Goal: Task Accomplishment & Management: Use online tool/utility

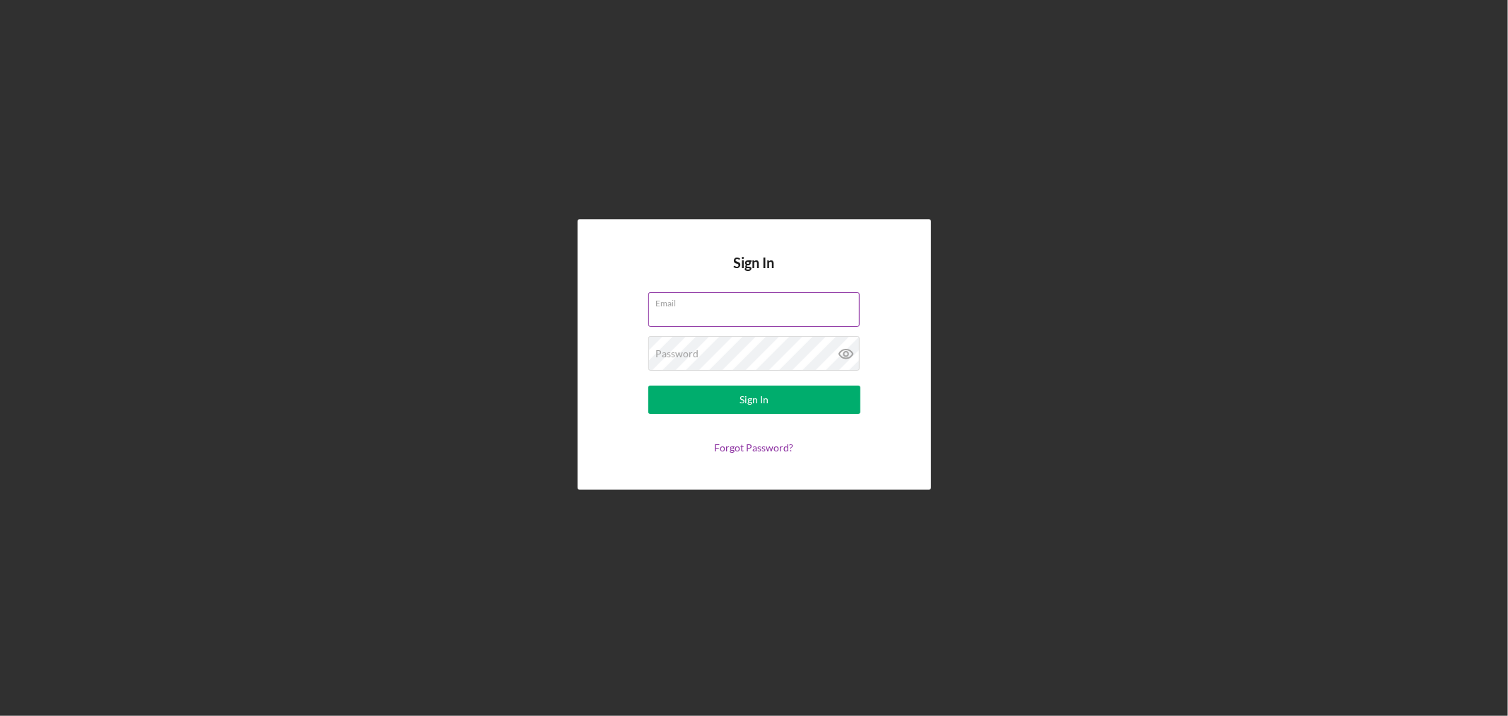
type input "[EMAIL_ADDRESS][DOMAIN_NAME]"
click at [752, 398] on div "Sign In" at bounding box center [754, 399] width 29 height 28
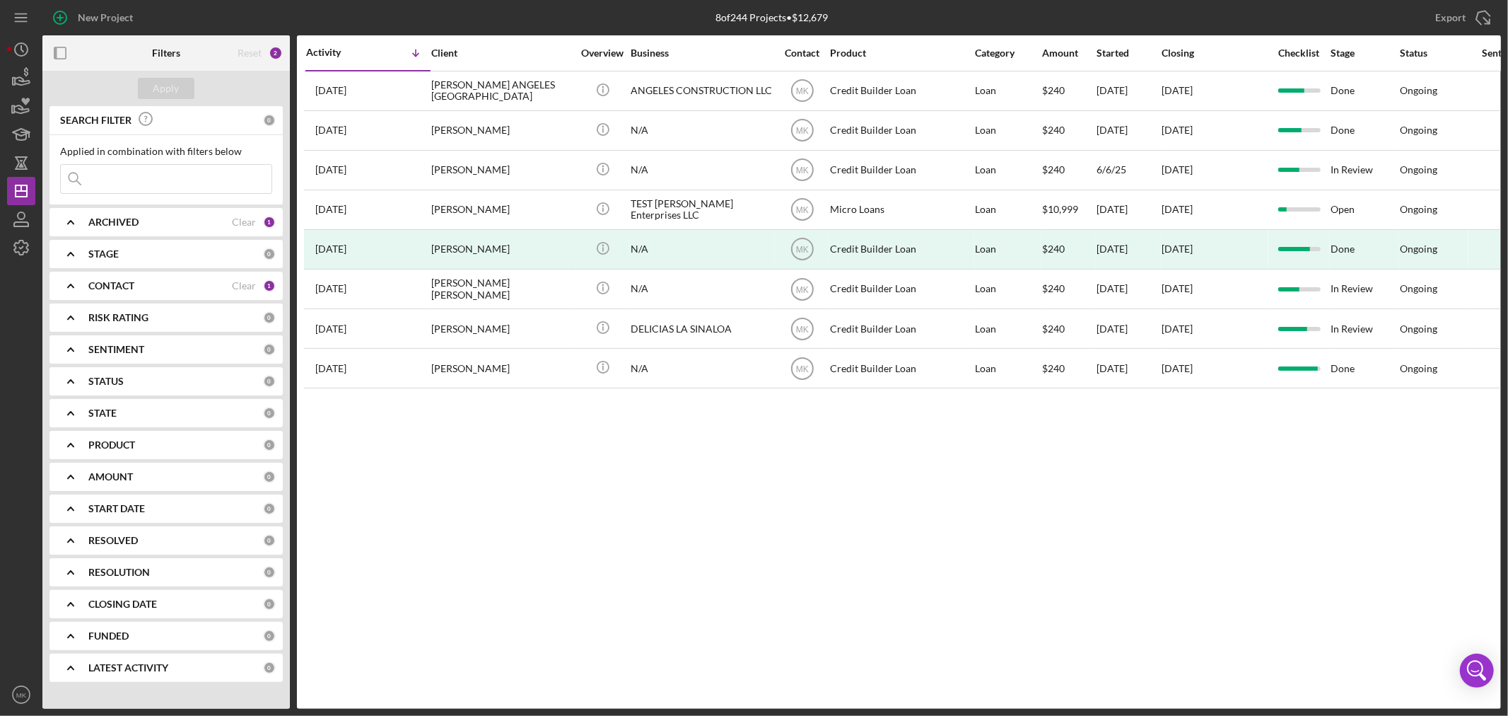
click at [109, 442] on b "PRODUCT" at bounding box center [111, 444] width 47 height 11
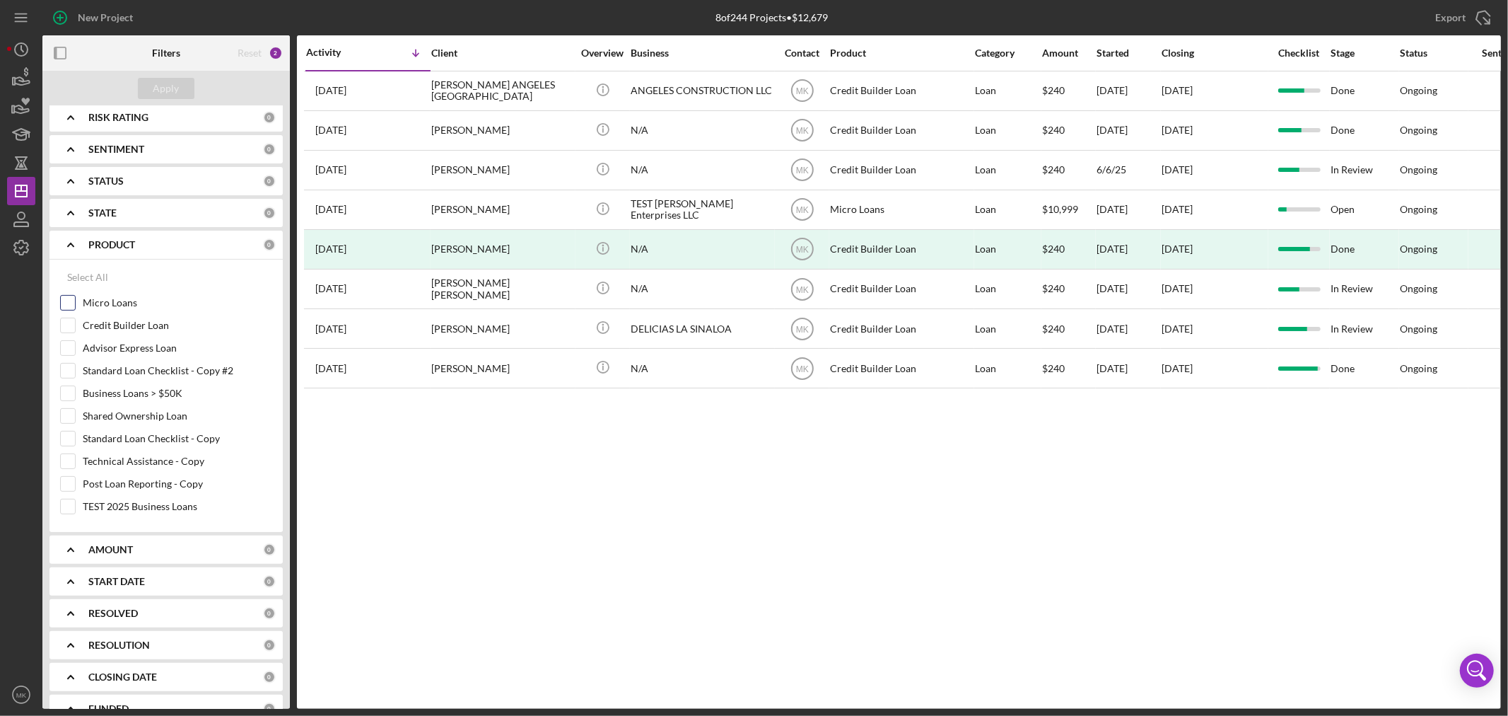
scroll to position [235, 0]
click at [69, 263] on input "Micro Loans" at bounding box center [68, 267] width 14 height 14
checkbox input "true"
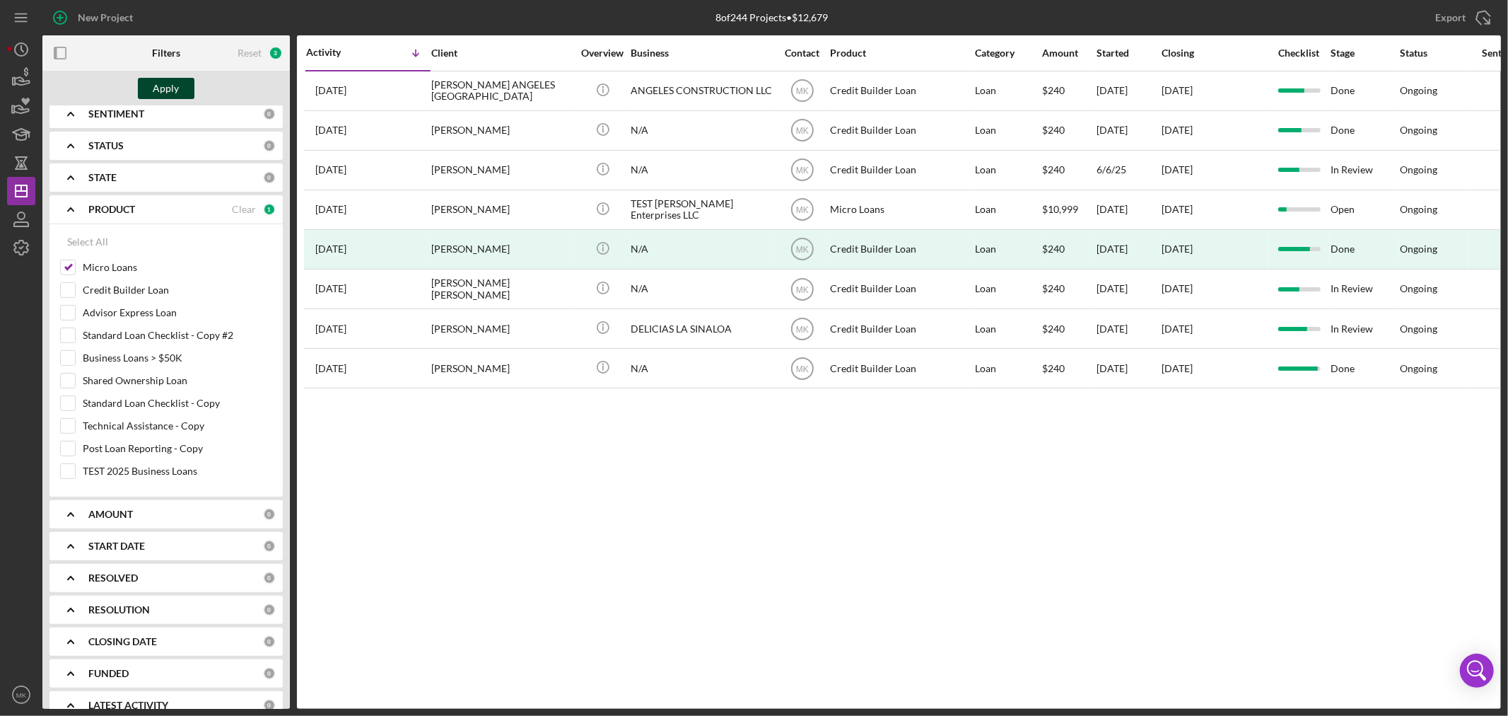
click at [171, 88] on div "Apply" at bounding box center [166, 88] width 26 height 21
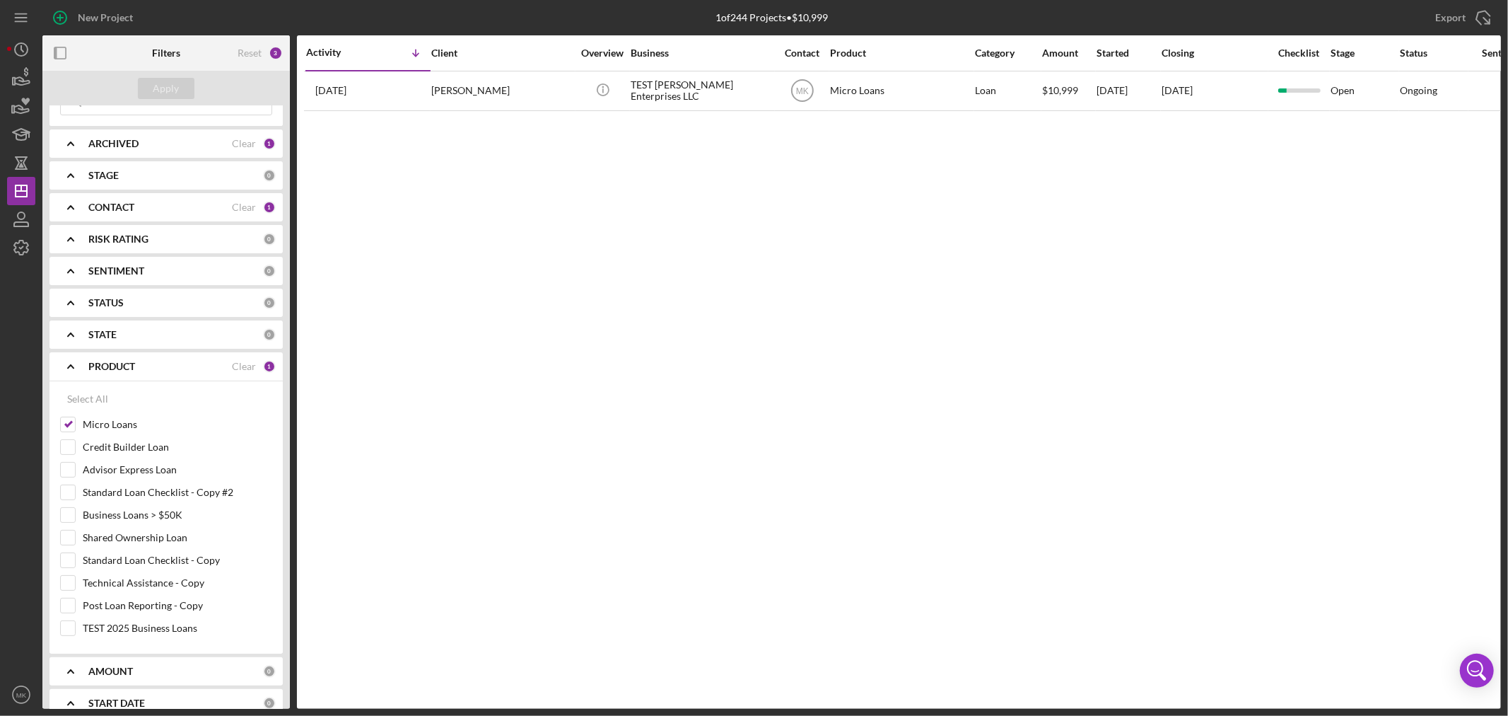
scroll to position [0, 0]
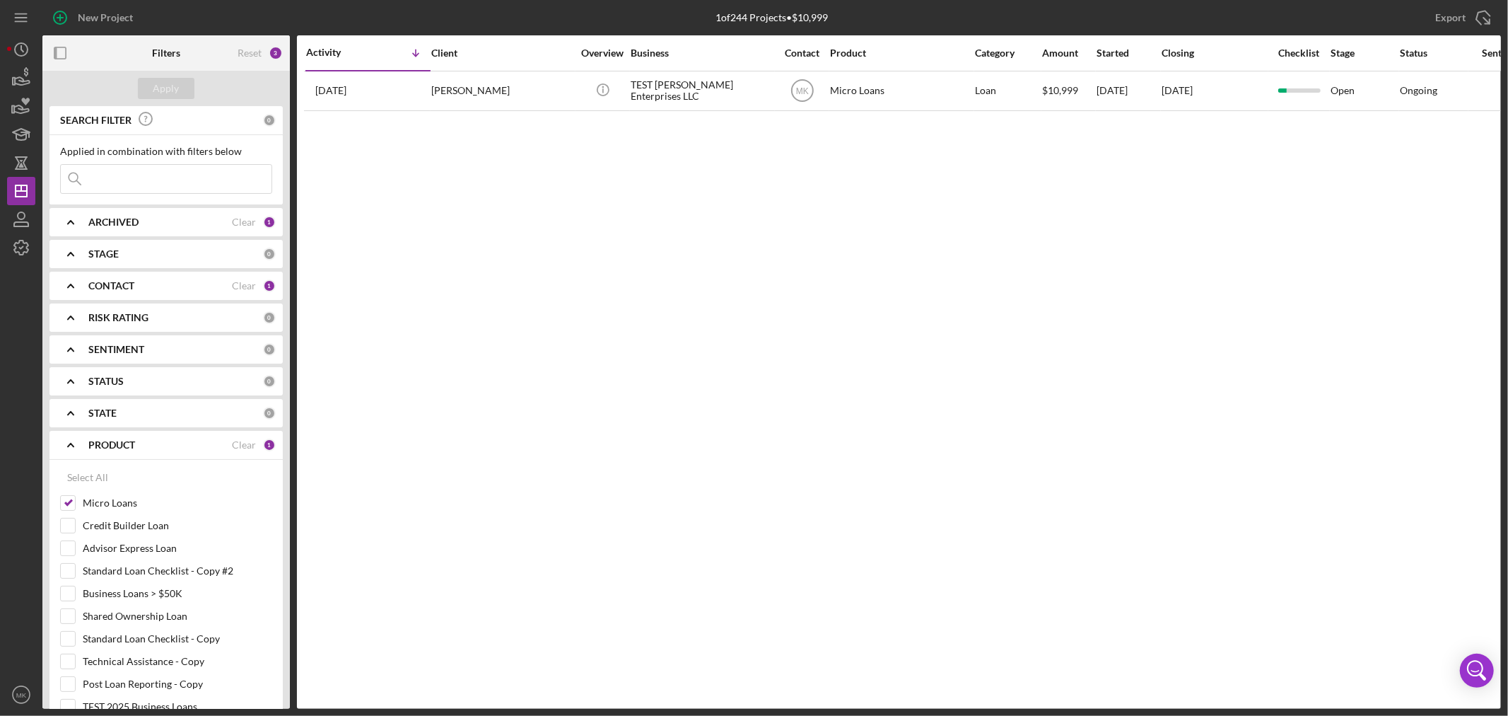
click at [177, 283] on div "CONTACT" at bounding box center [160, 285] width 144 height 11
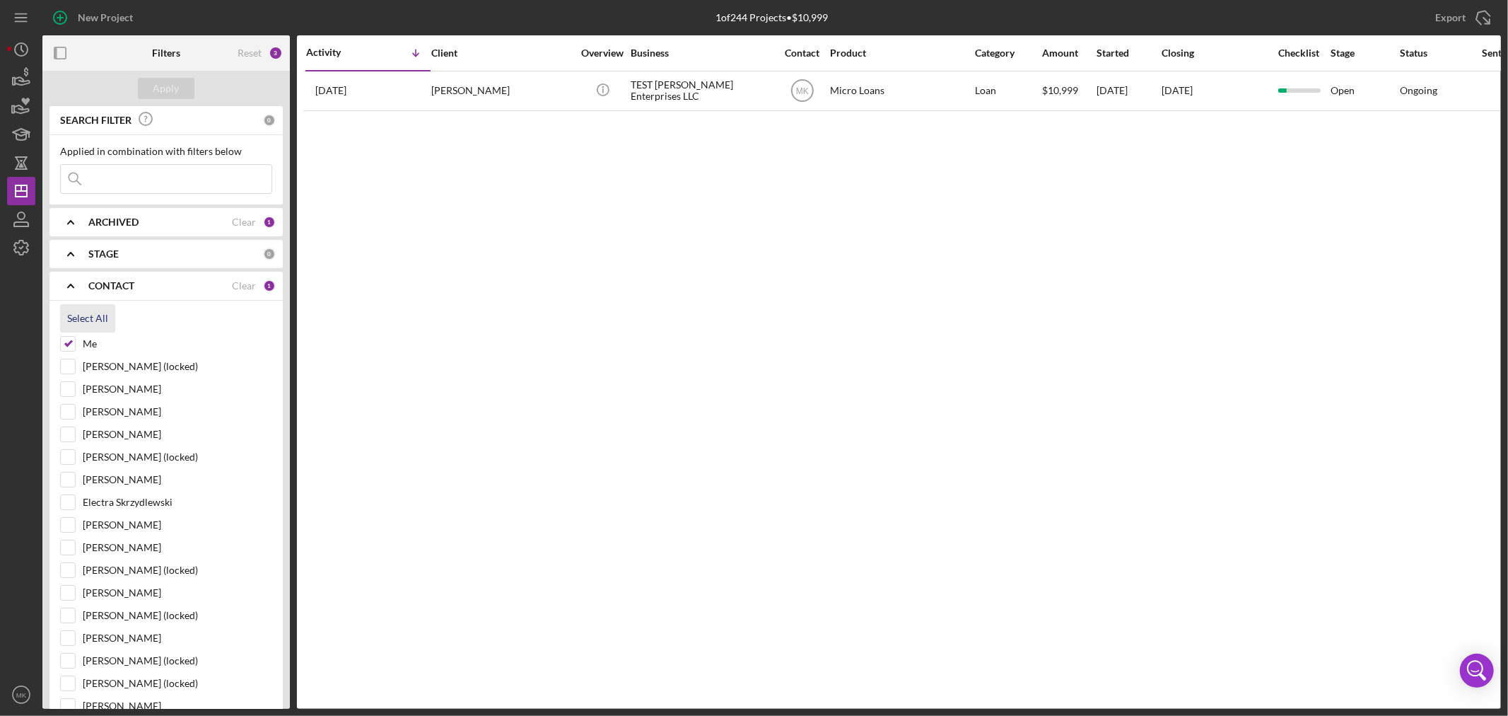
click at [98, 320] on div "Select All" at bounding box center [87, 318] width 41 height 28
checkbox input "true"
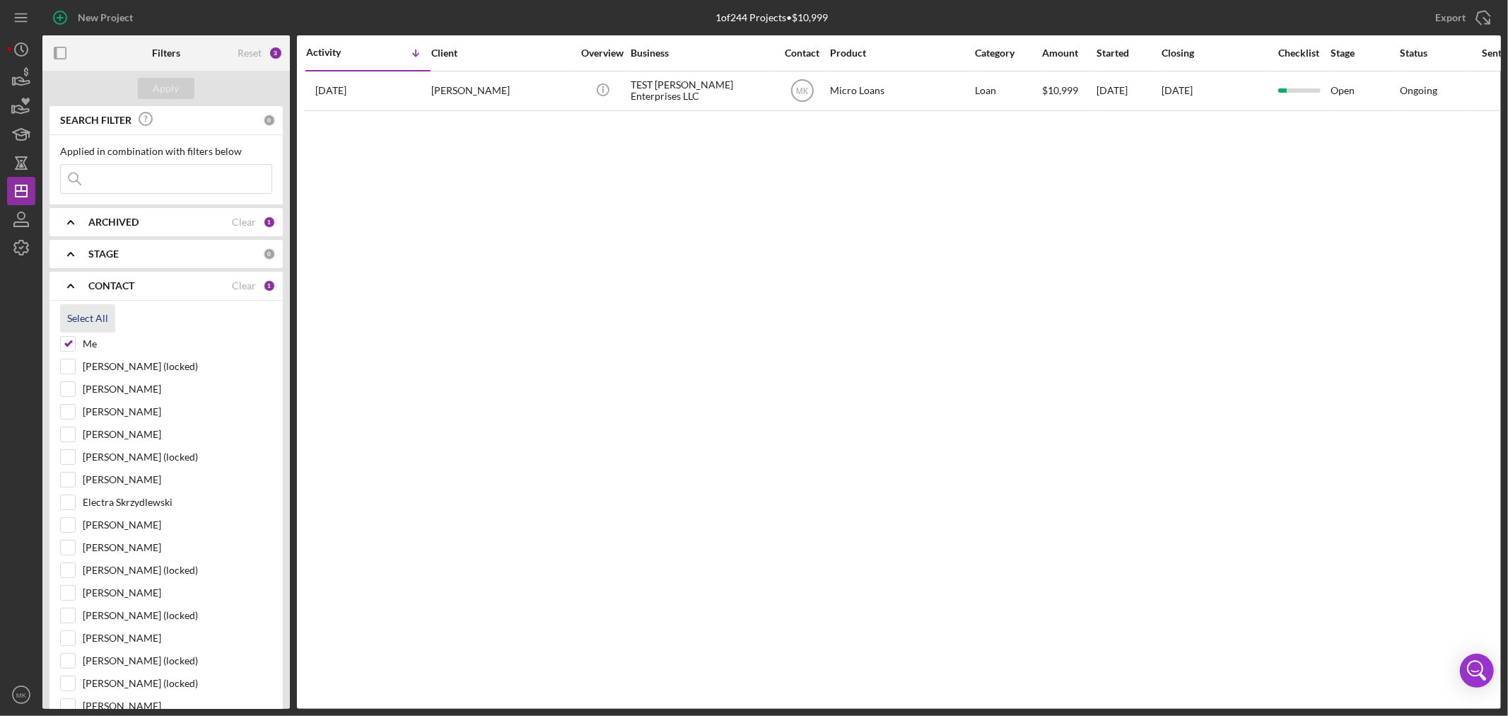
checkbox input "true"
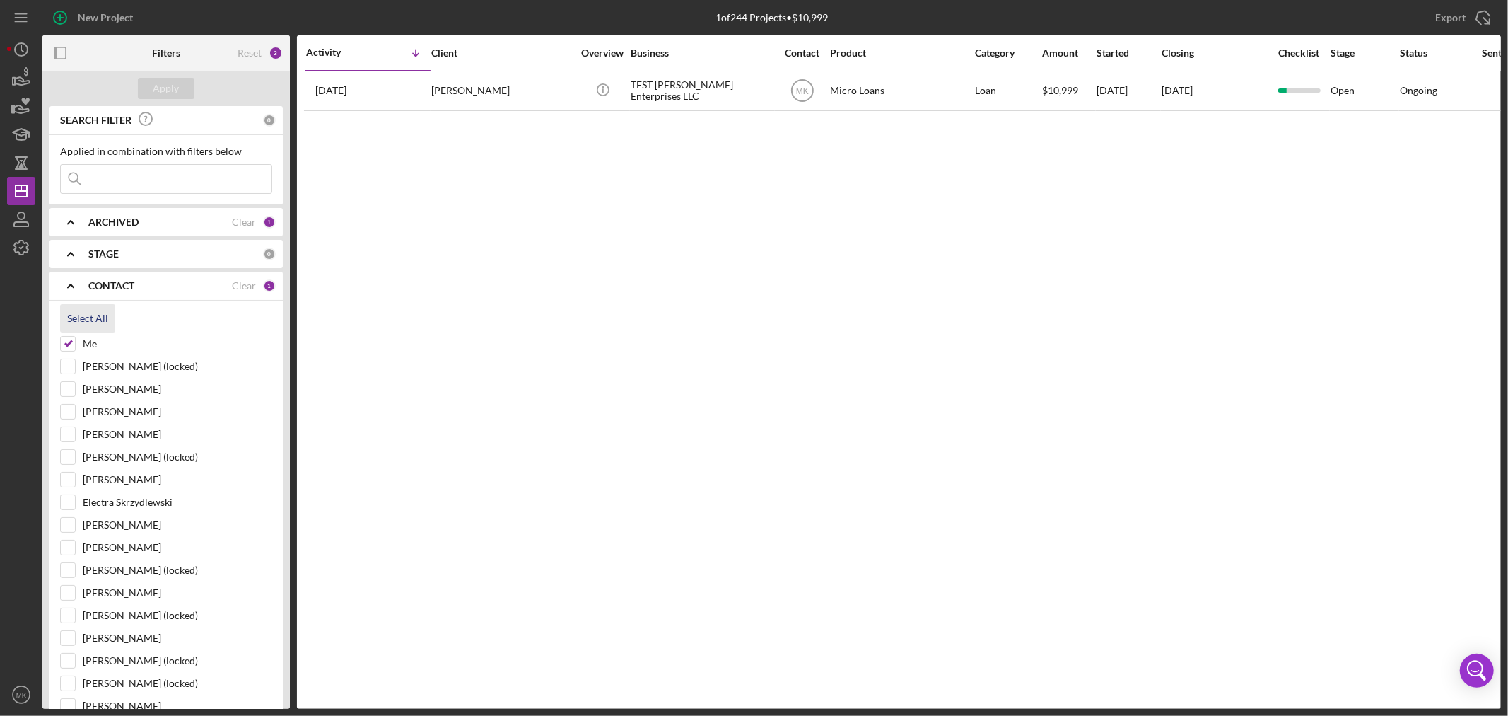
checkbox input "true"
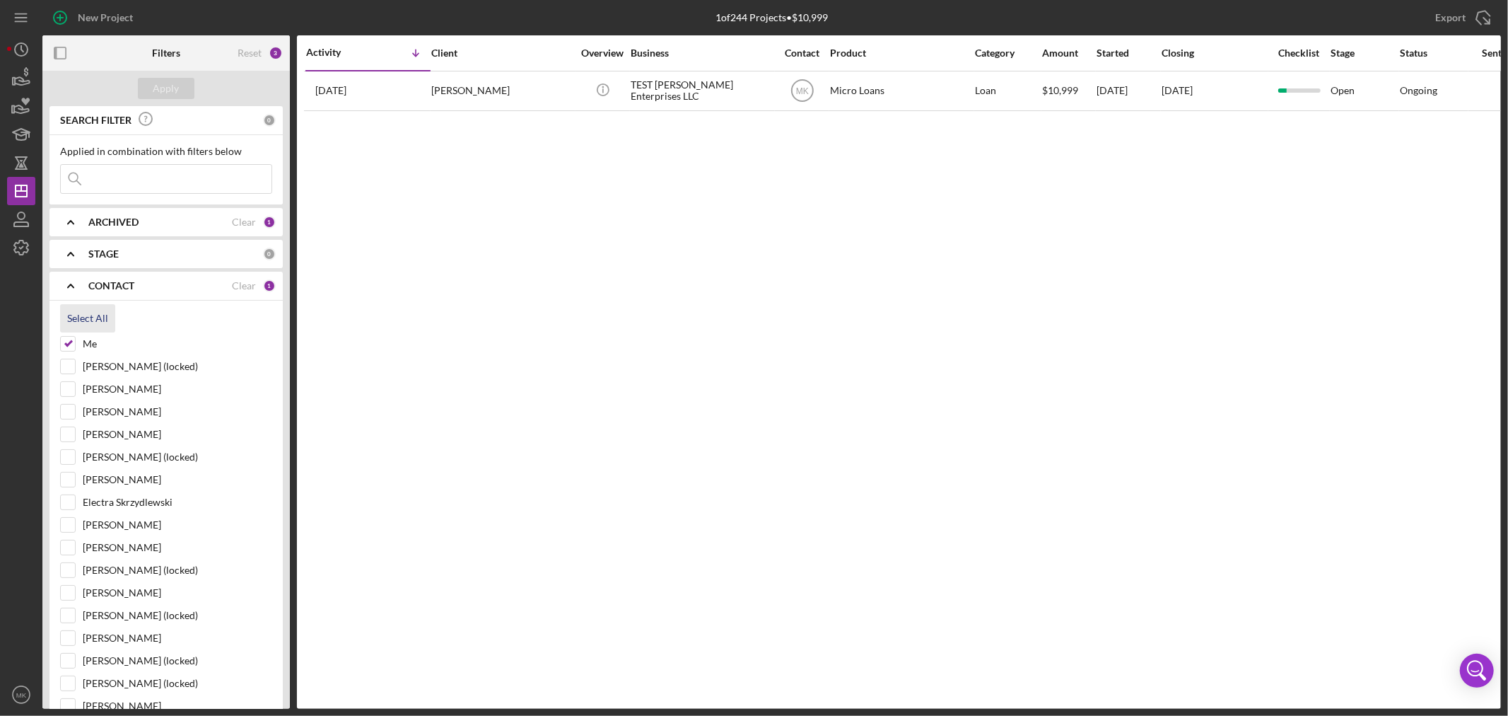
checkbox input "true"
click at [161, 83] on div "Apply" at bounding box center [166, 88] width 26 height 21
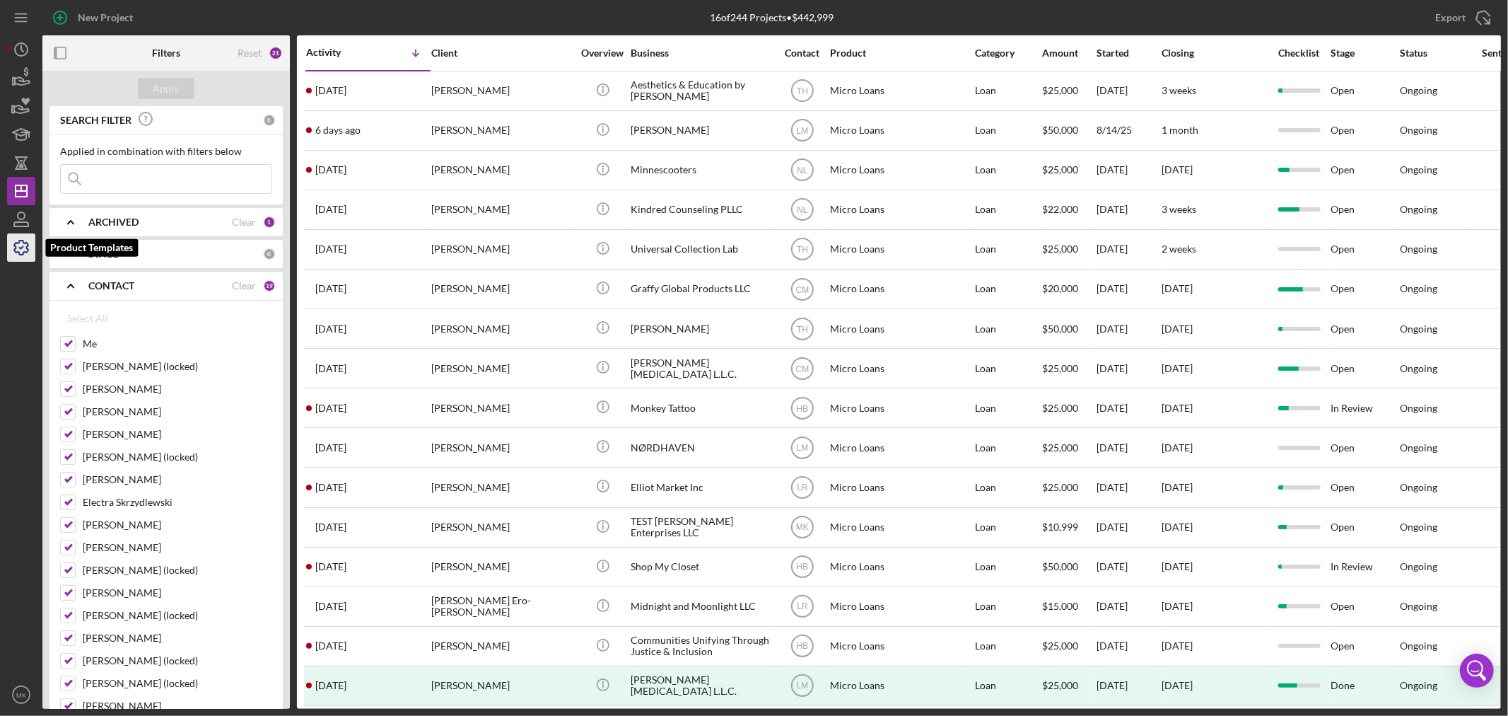
click at [21, 248] on polyline "button" at bounding box center [22, 248] width 4 height 2
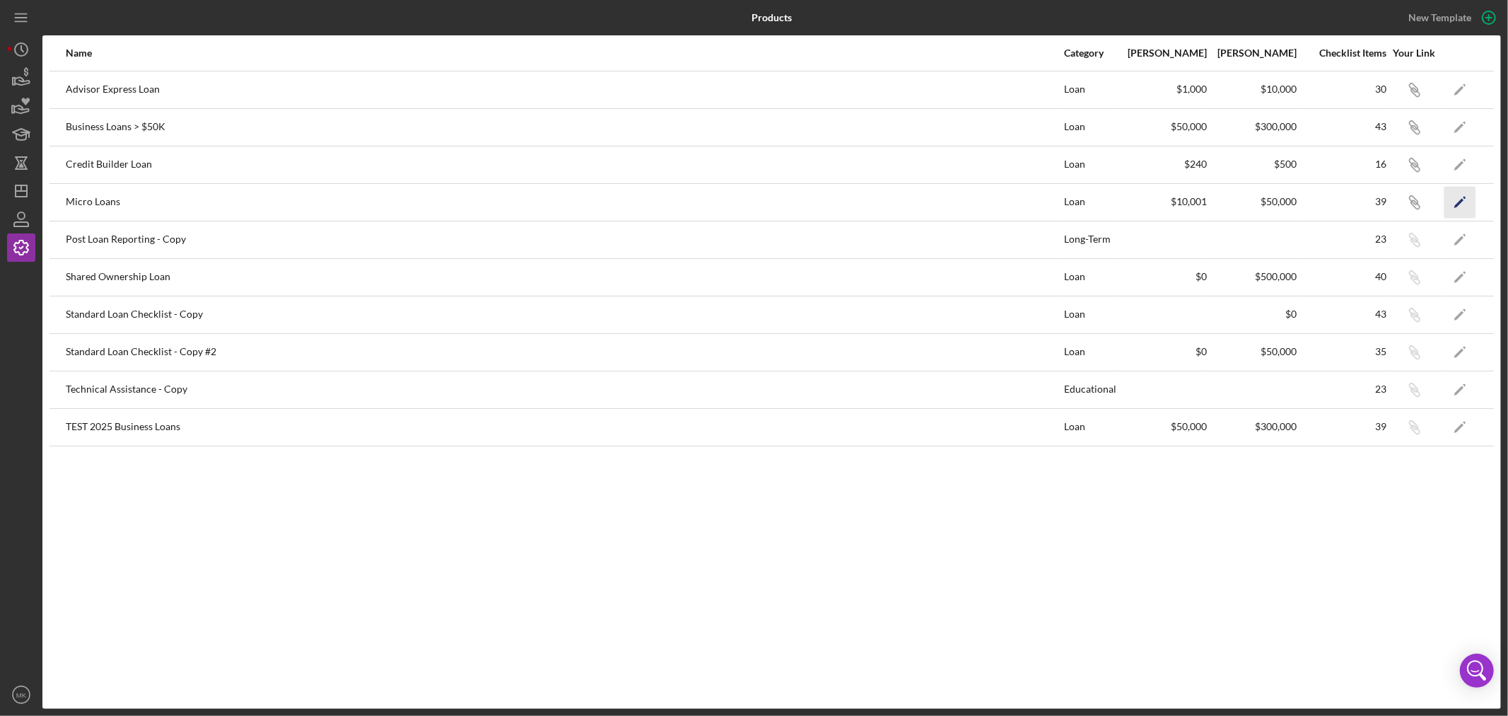
click at [1462, 200] on polygon "button" at bounding box center [1460, 203] width 10 height 10
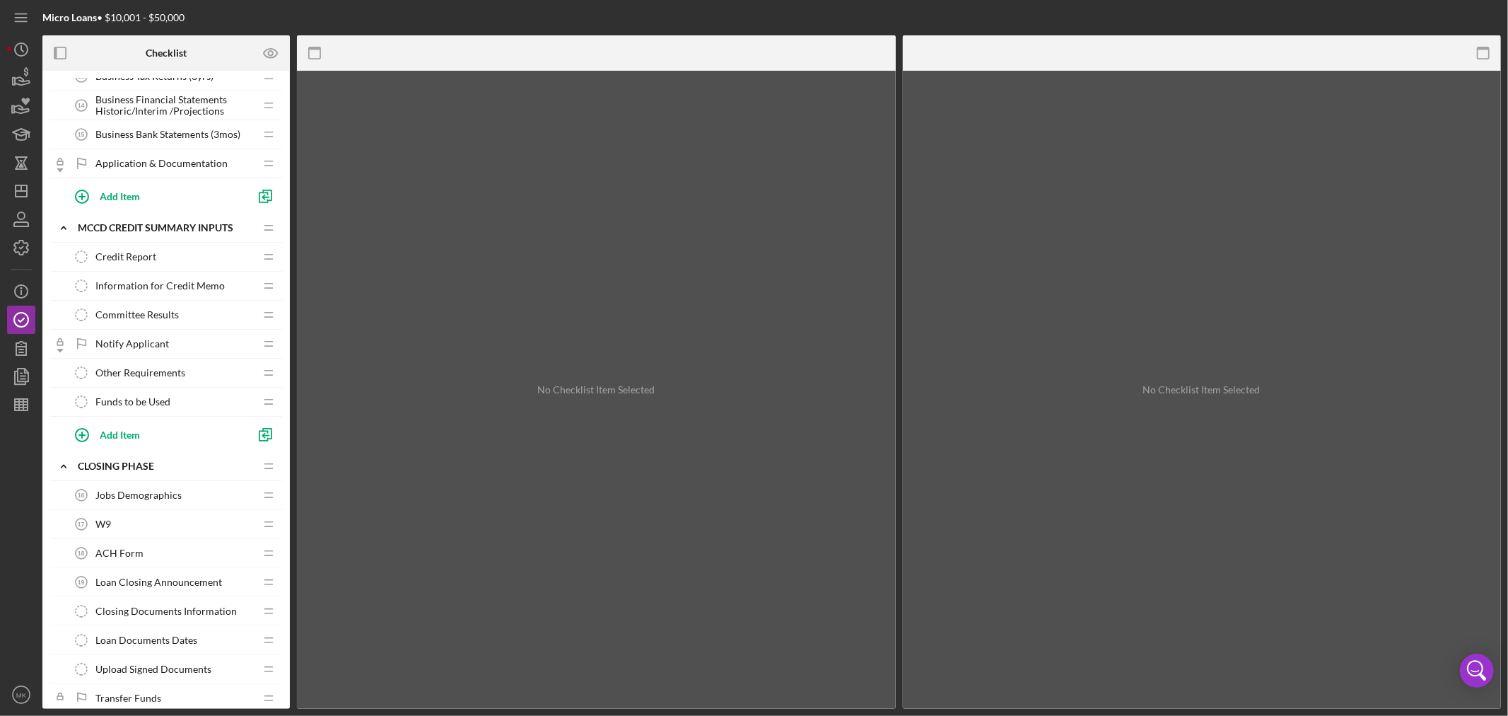
scroll to position [581, 0]
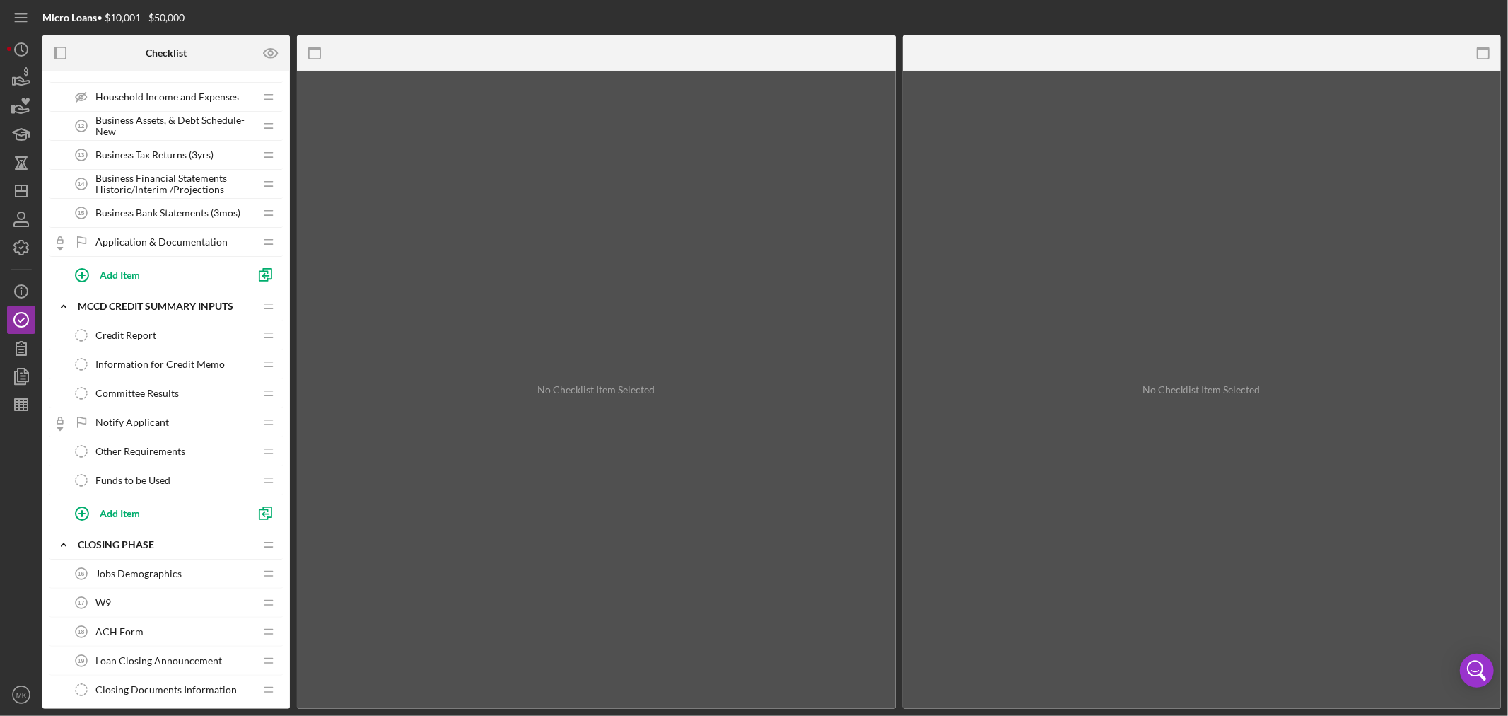
click at [185, 449] on div "Other Requirements Other Requirements" at bounding box center [160, 451] width 187 height 28
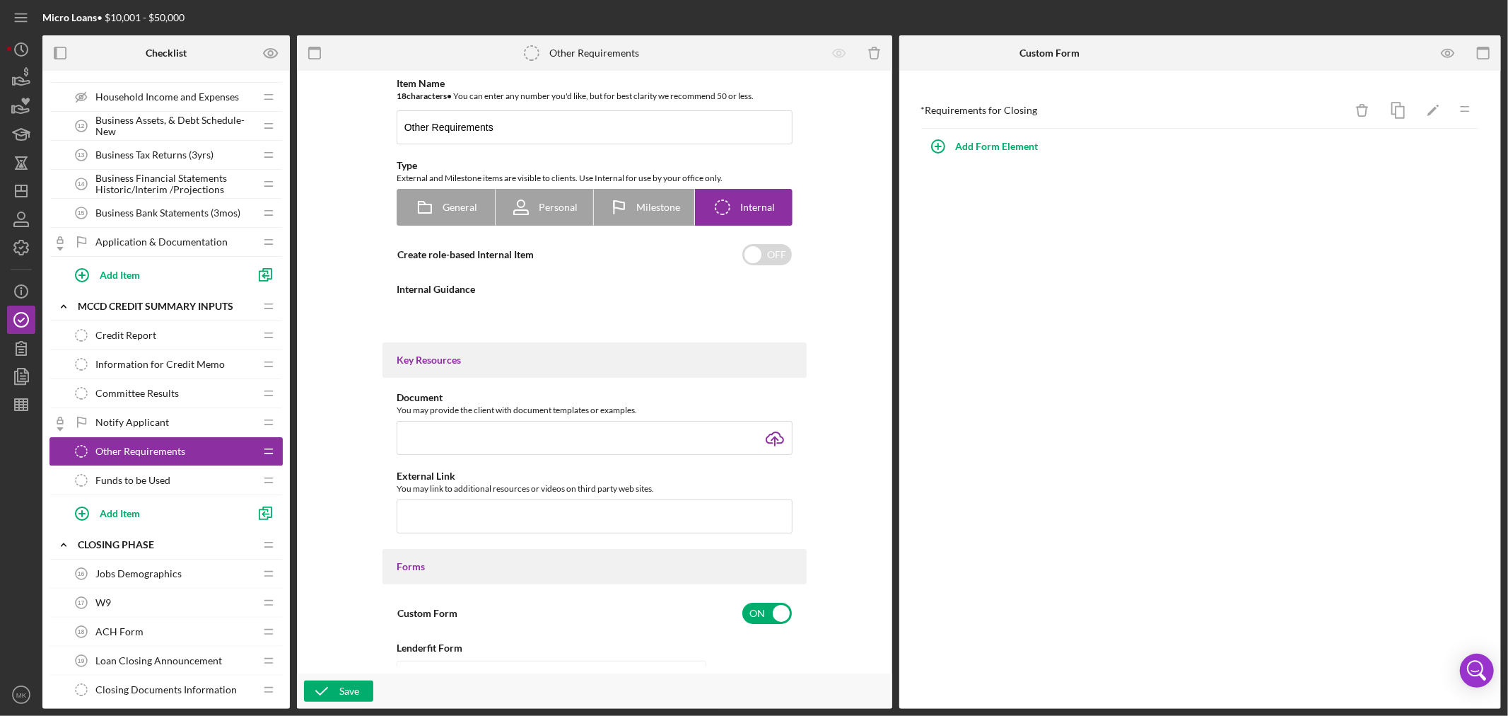
type textarea "<div>Upload here any documents created during the determination process, so tha…"
